Goal: Find specific page/section: Find specific page/section

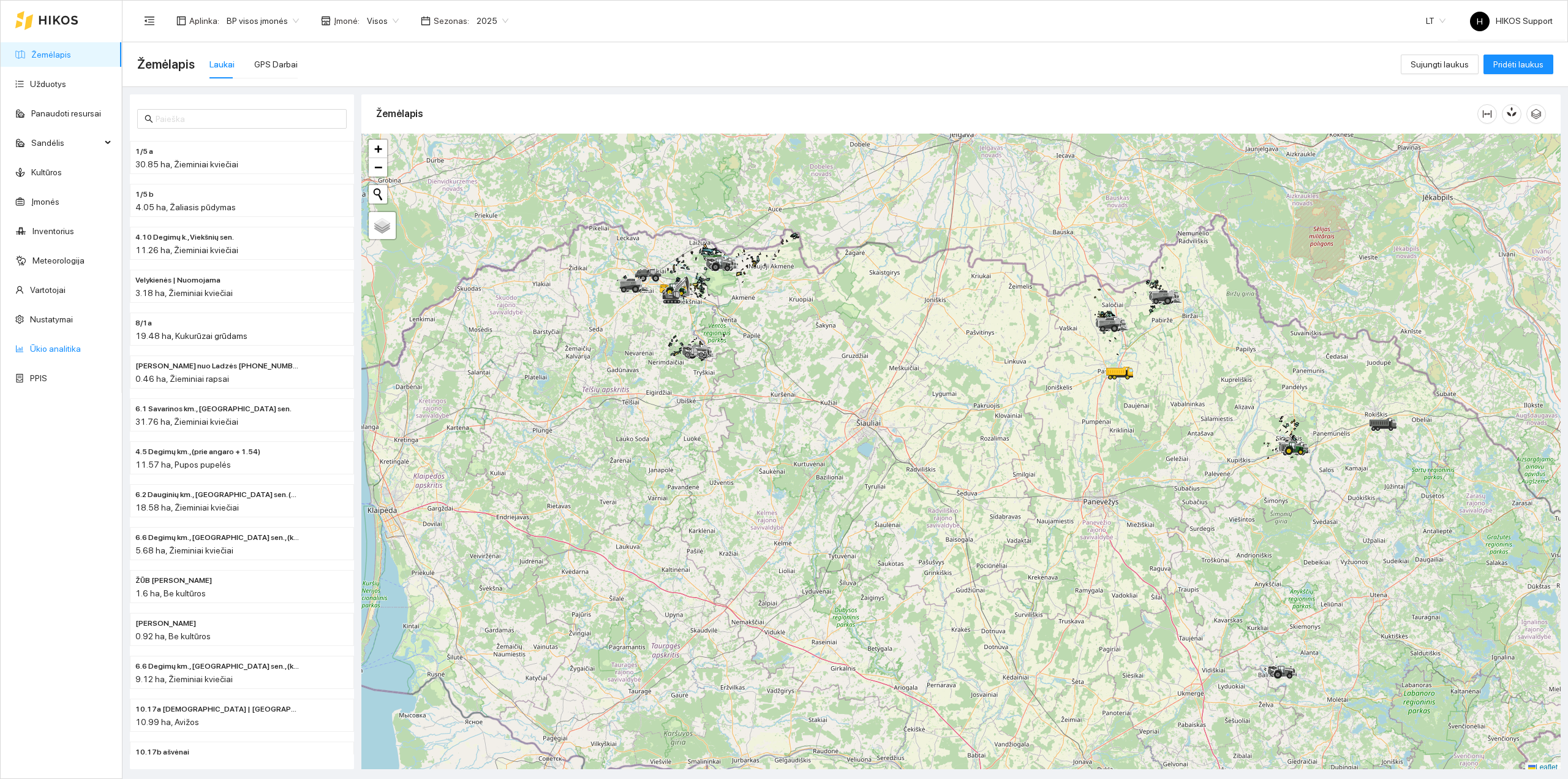
drag, startPoint x: 46, startPoint y: 346, endPoint x: 119, endPoint y: 353, distance: 73.3
click at [46, 347] on link "Ūkio analitika" at bounding box center [55, 349] width 51 height 10
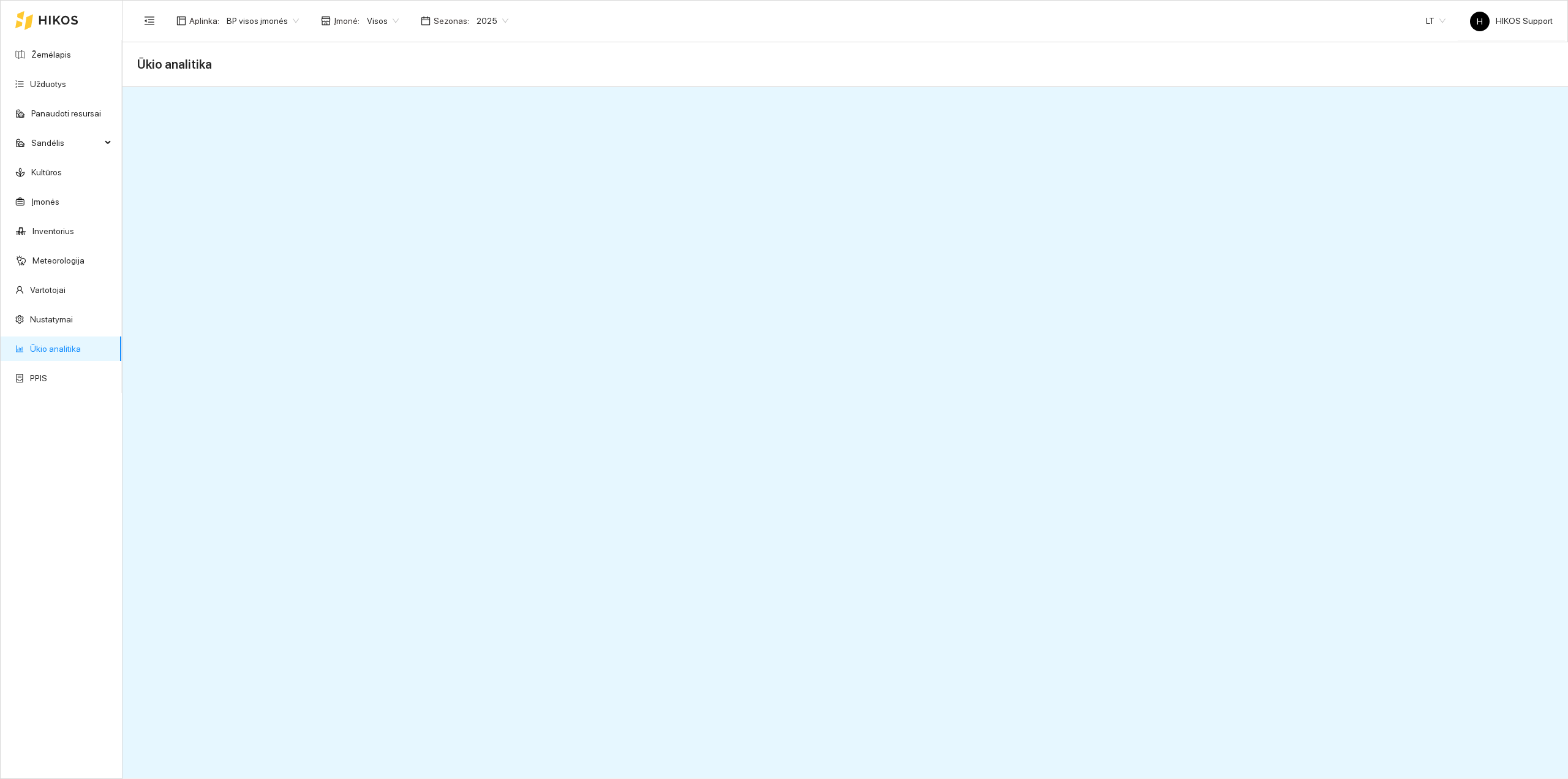
click at [269, 21] on span "BP visos įmonės" at bounding box center [263, 21] width 72 height 18
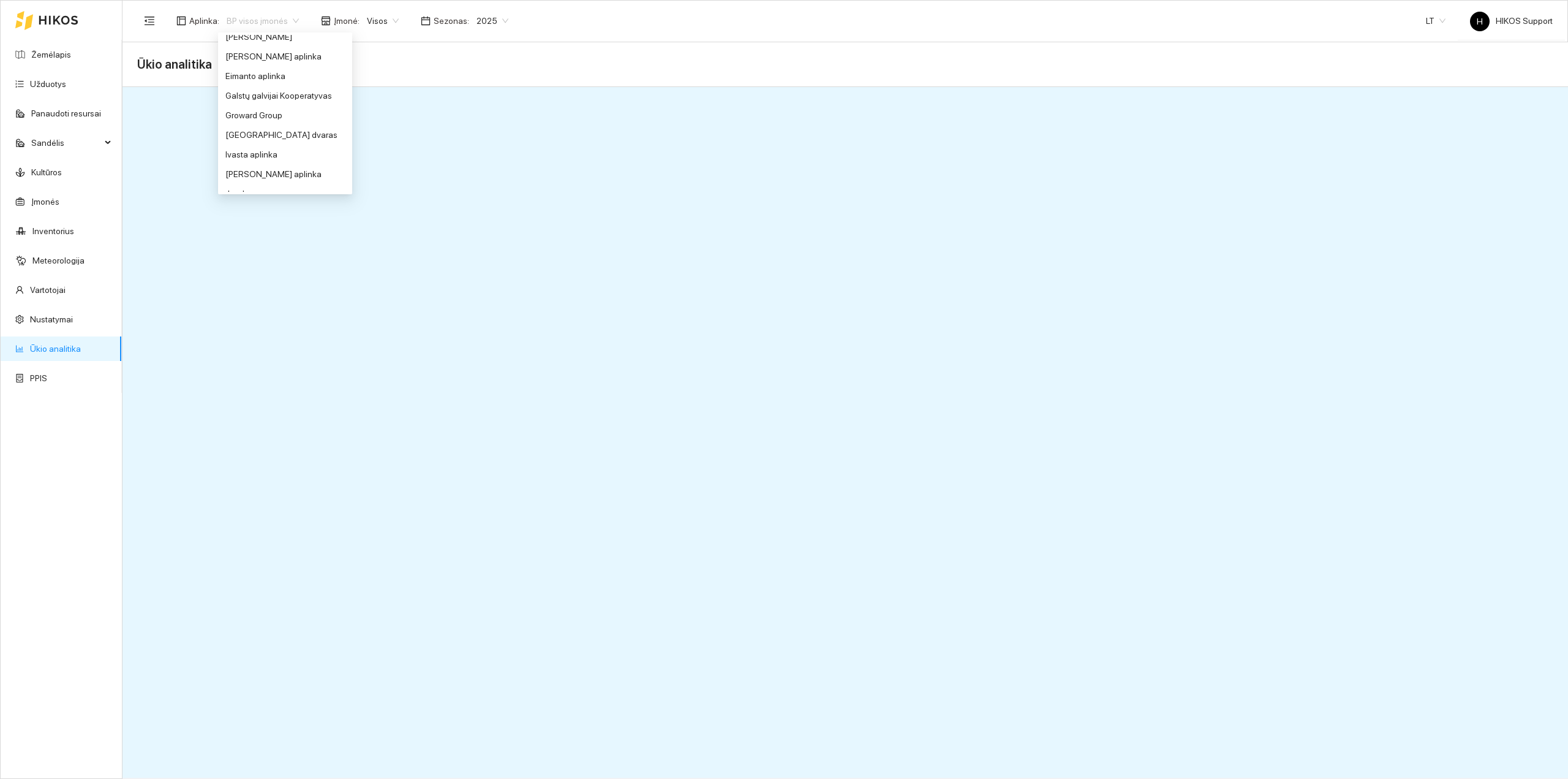
scroll to position [301, 0]
click at [269, 78] on div "Groward Group" at bounding box center [285, 78] width 120 height 14
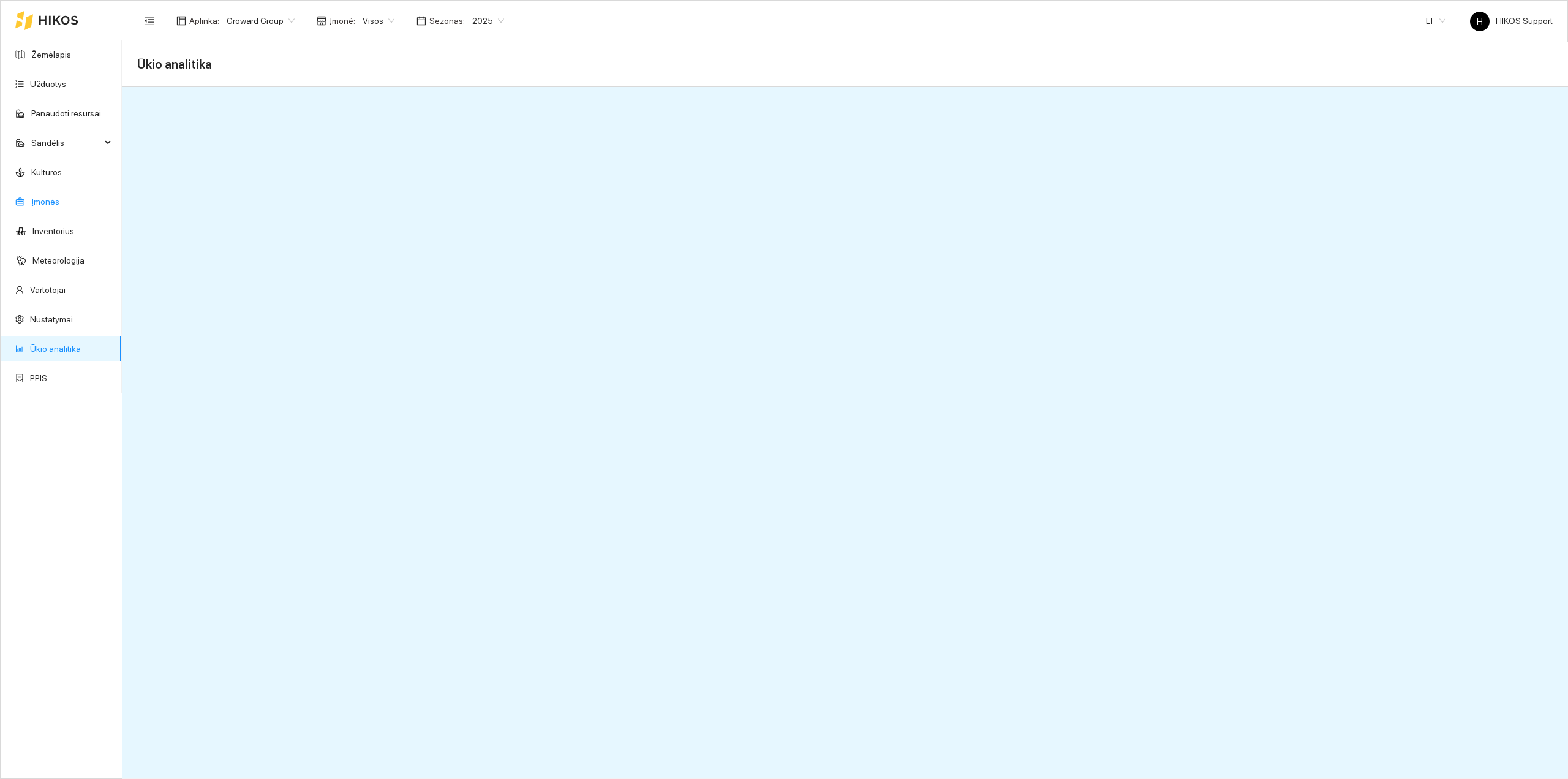
click at [49, 203] on link "Įmonės" at bounding box center [45, 201] width 28 height 10
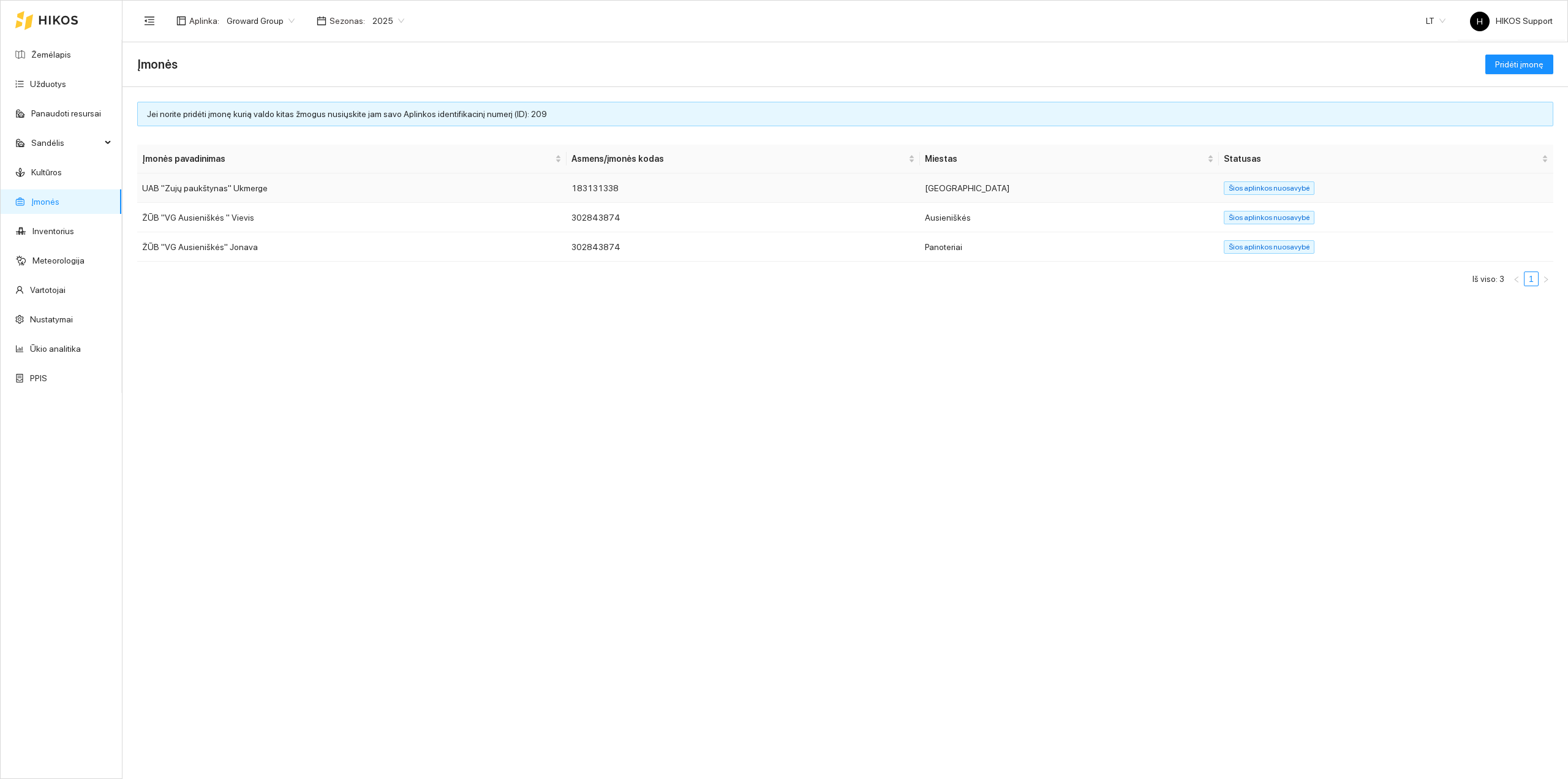
click at [237, 195] on td "UAB "Zujų paukštynas" Ukmerge" at bounding box center [352, 188] width 429 height 30
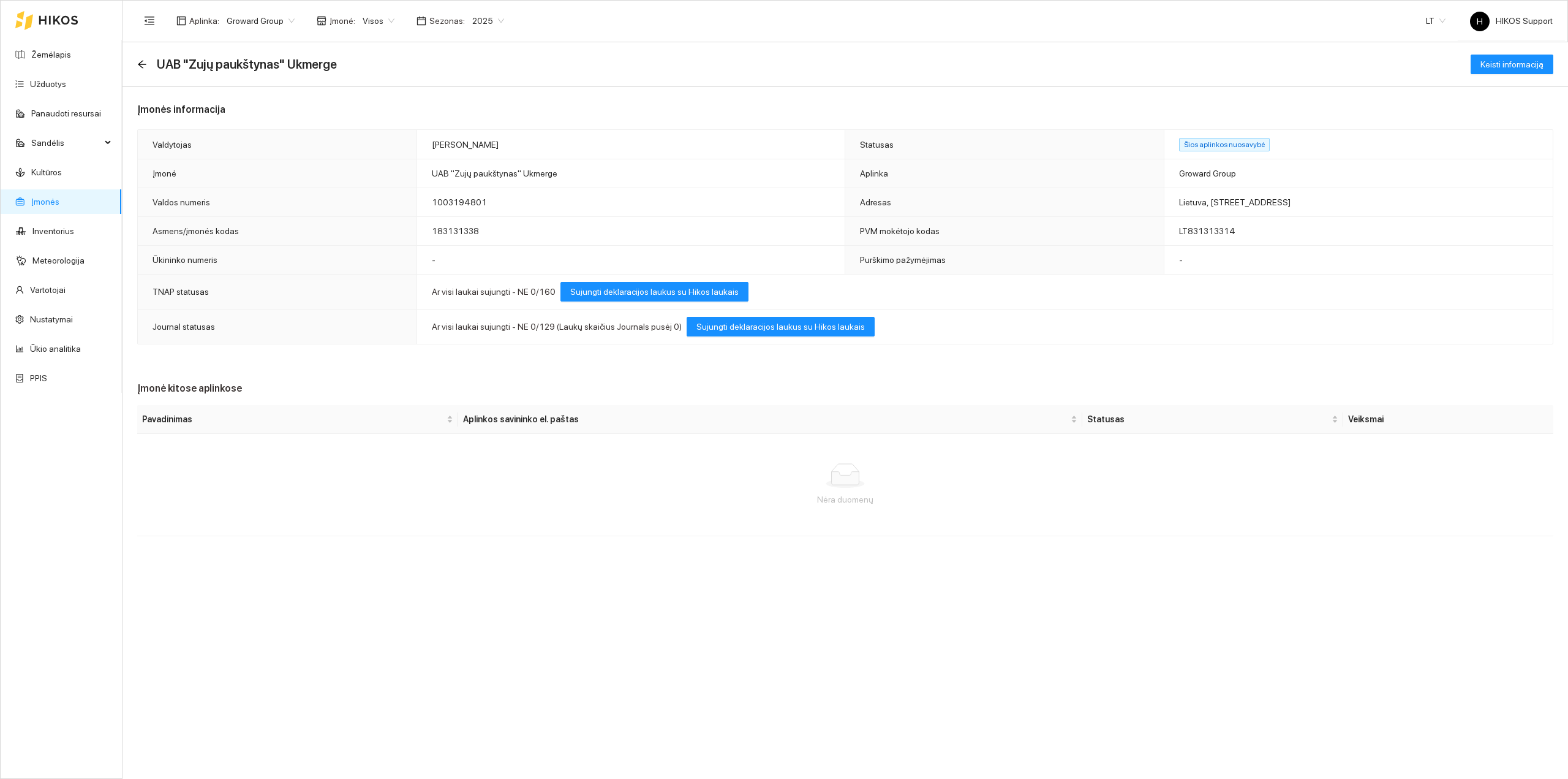
click at [45, 197] on link "Įmonės" at bounding box center [45, 201] width 28 height 10
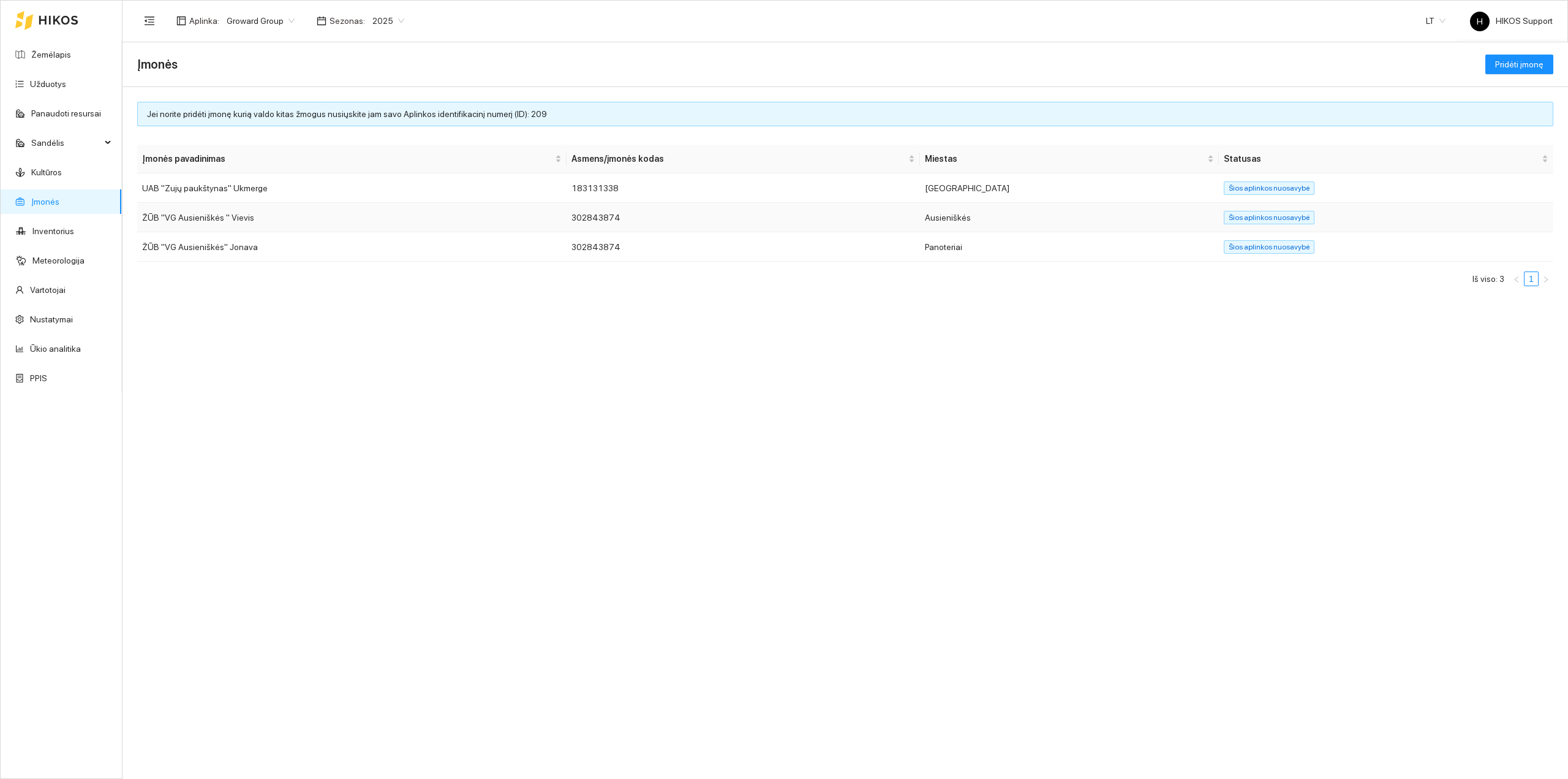
click at [240, 225] on td "ŽŪB "VG Ausieniškės " Vievis" at bounding box center [352, 217] width 429 height 30
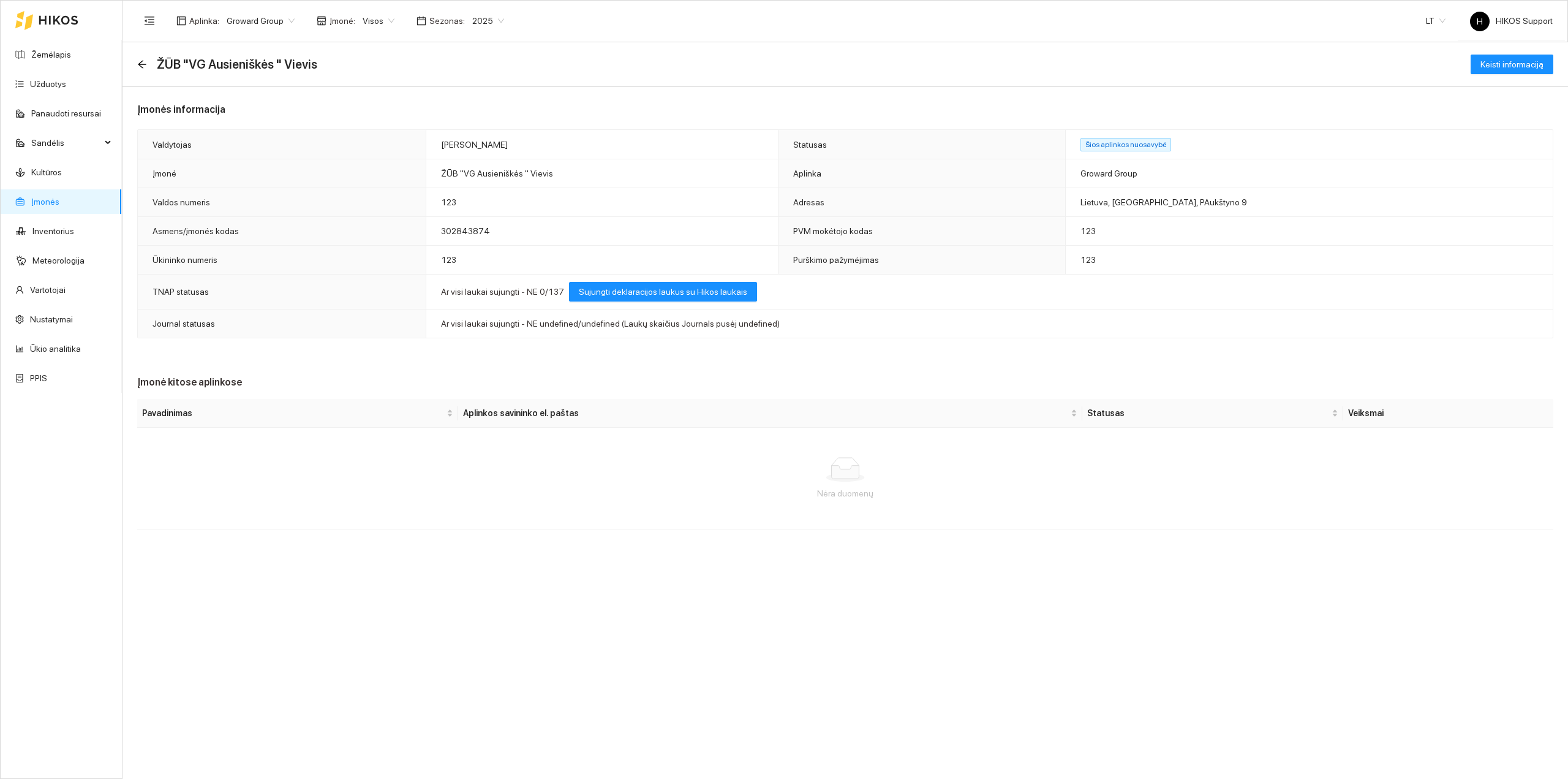
click at [53, 202] on link "Įmonės" at bounding box center [45, 201] width 28 height 10
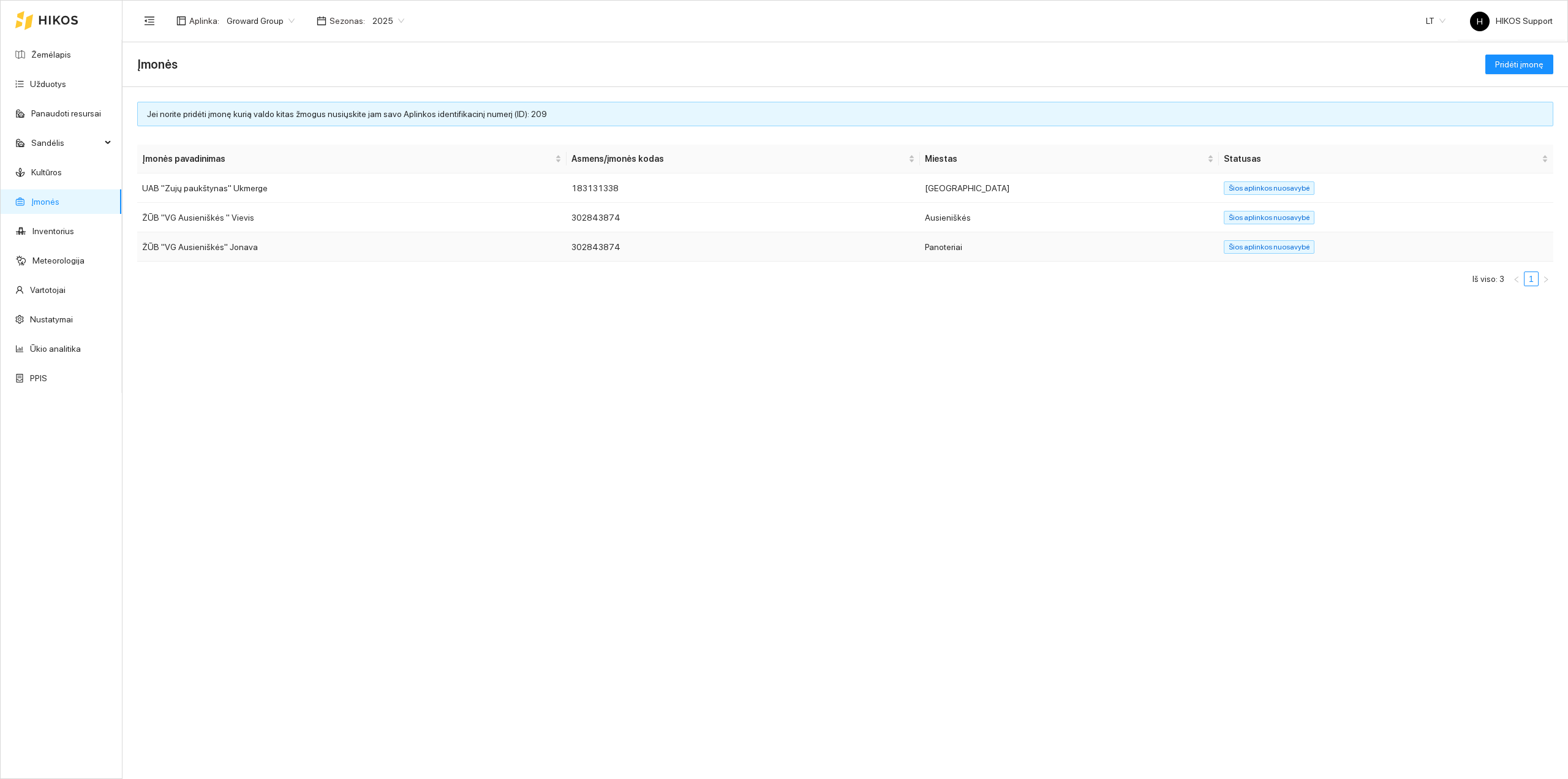
click at [190, 249] on td "ŽŪB "VG Ausieniškės" Jonava" at bounding box center [352, 247] width 429 height 30
